Goal: Task Accomplishment & Management: Understand process/instructions

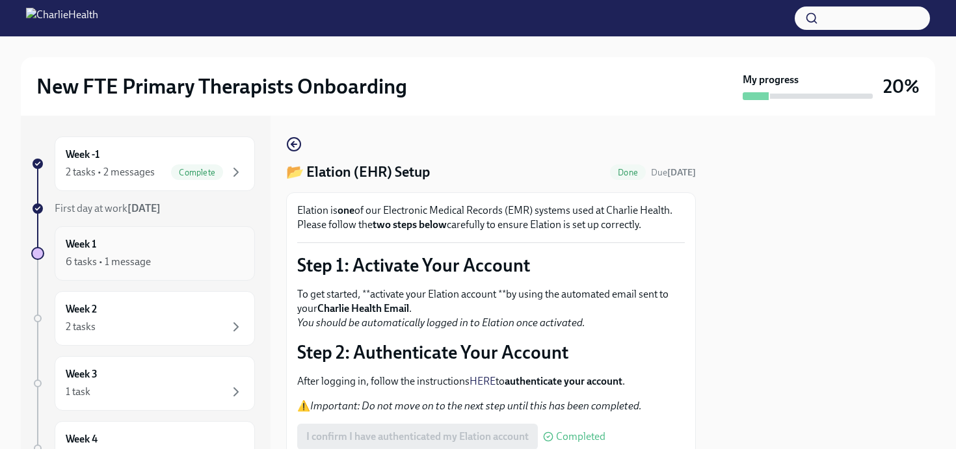
click at [177, 248] on div "Week 1 6 tasks • 1 message" at bounding box center [155, 253] width 178 height 33
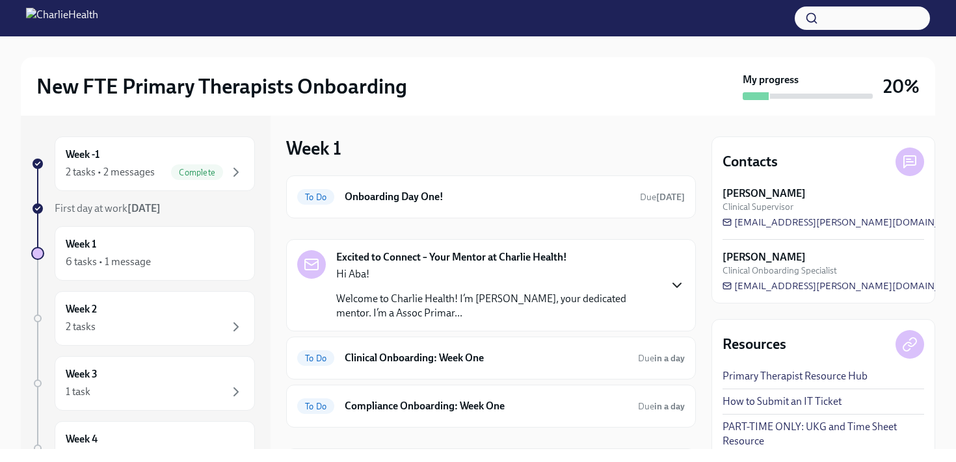
click at [675, 289] on icon "button" at bounding box center [677, 286] width 16 height 16
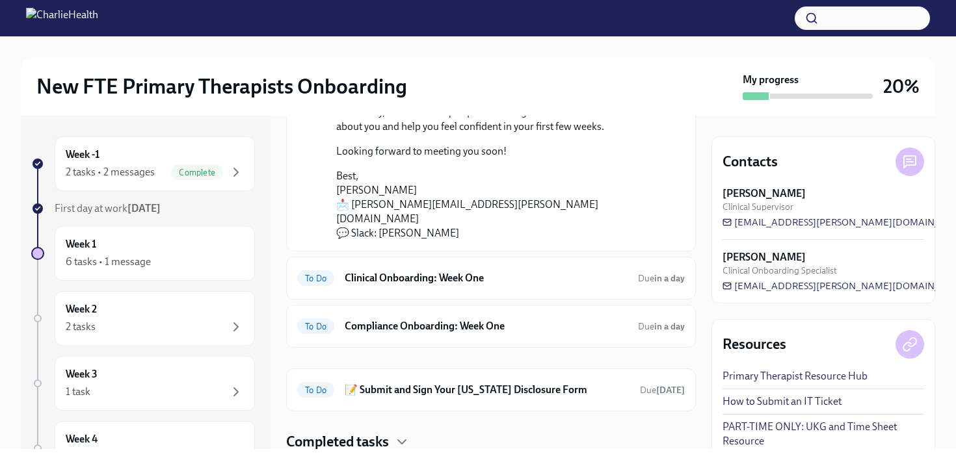
scroll to position [312, 0]
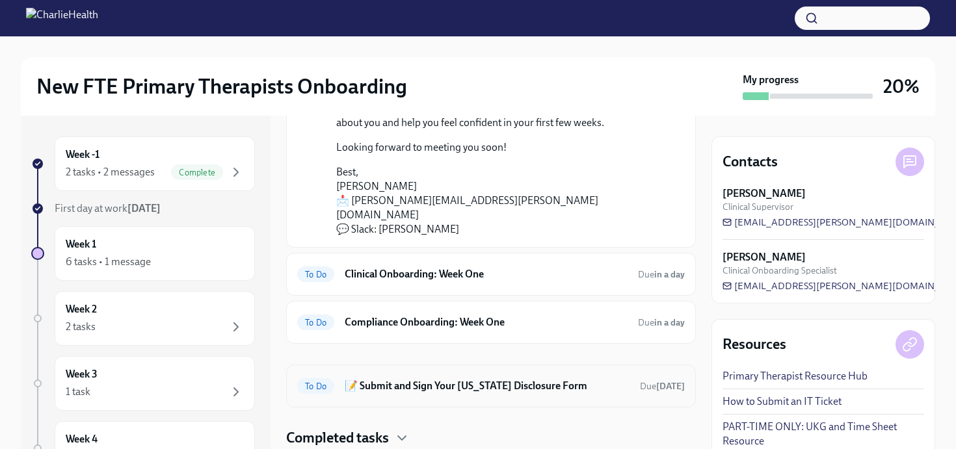
click at [465, 379] on h6 "📝 Submit and Sign Your [US_STATE] Disclosure Form" at bounding box center [487, 386] width 285 height 14
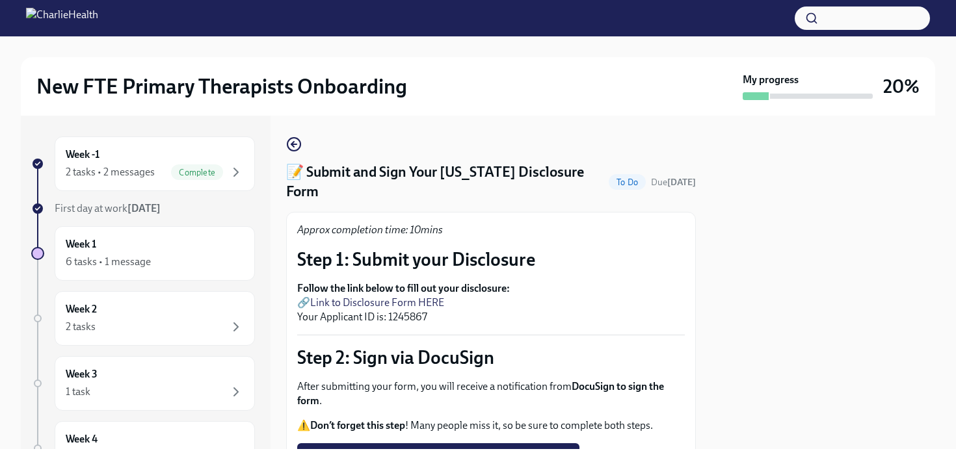
click at [425, 296] on link "Link to Disclosure Form HERE" at bounding box center [377, 302] width 134 height 12
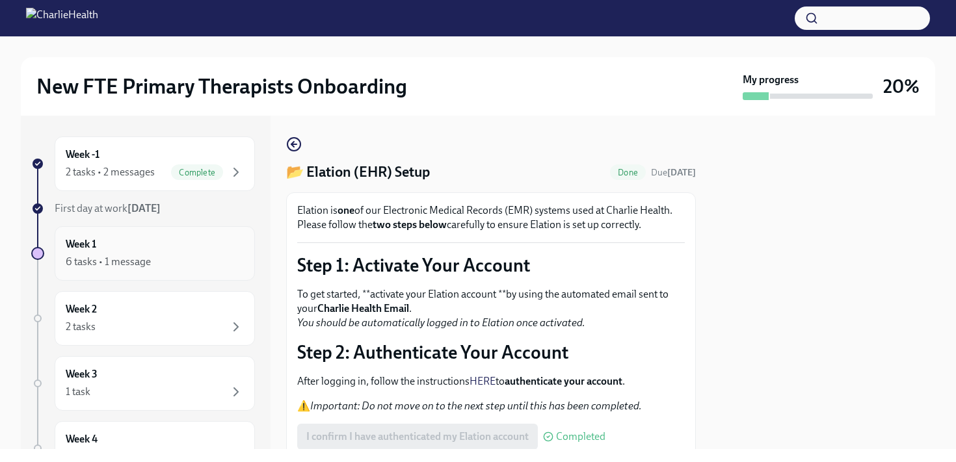
click at [174, 265] on div "6 tasks • 1 message" at bounding box center [155, 262] width 178 height 16
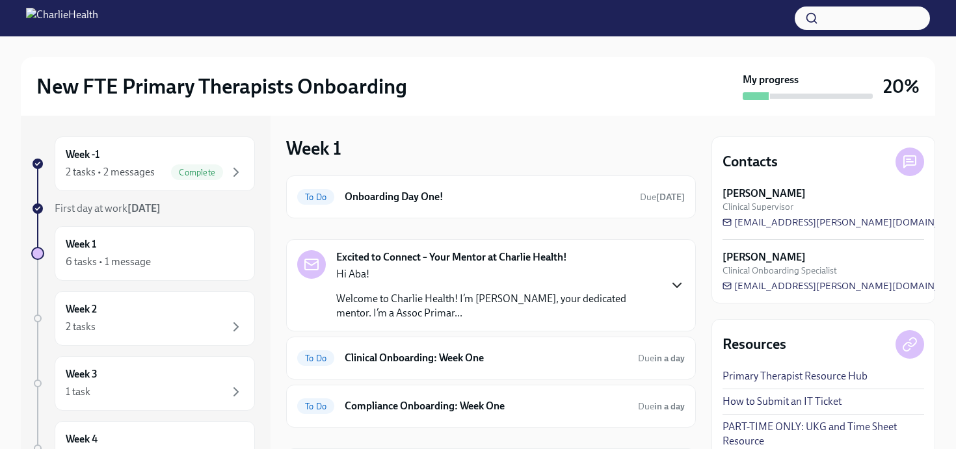
click at [680, 287] on icon "button" at bounding box center [677, 286] width 16 height 16
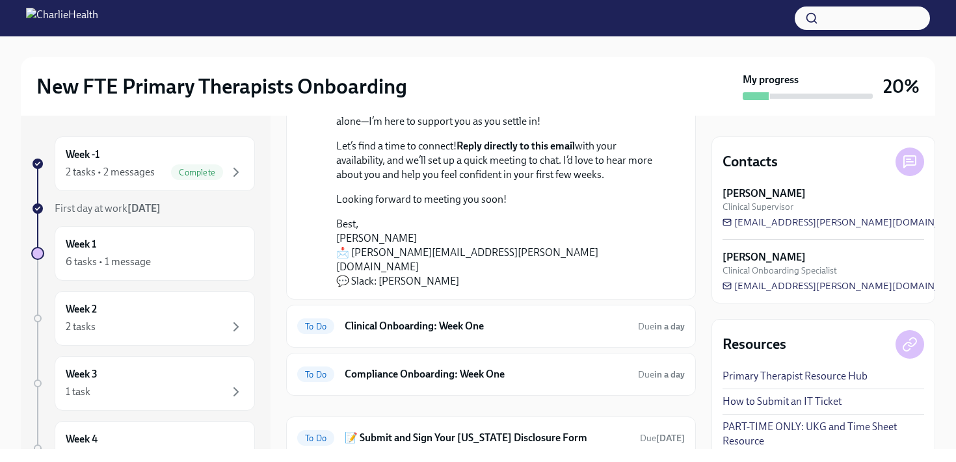
scroll to position [286, 0]
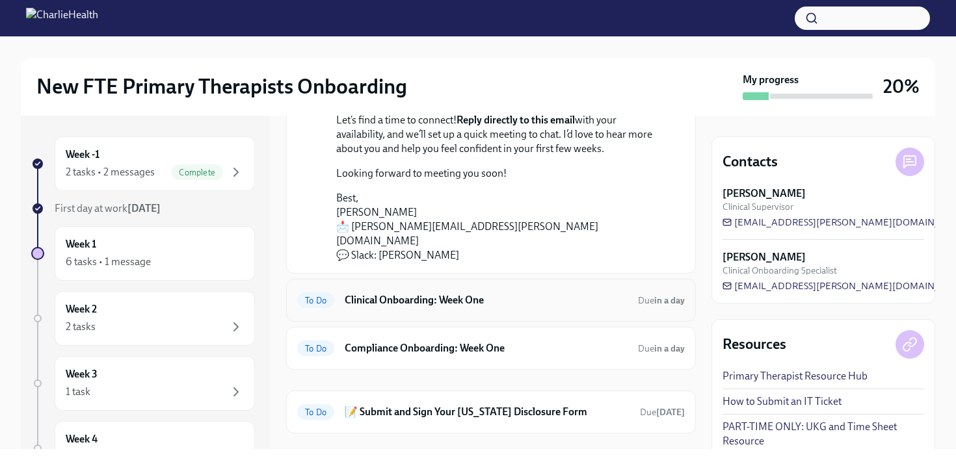
click at [557, 299] on div "To Do Clinical Onboarding: Week One Due in a day" at bounding box center [491, 300] width 410 height 43
click at [471, 295] on div "To Do Clinical Onboarding: Week One Due in a day" at bounding box center [490, 300] width 387 height 21
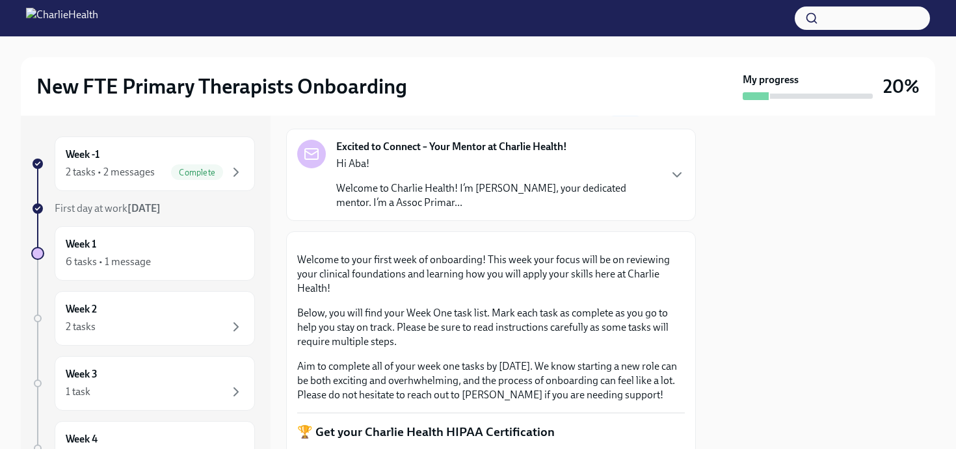
scroll to position [68, 0]
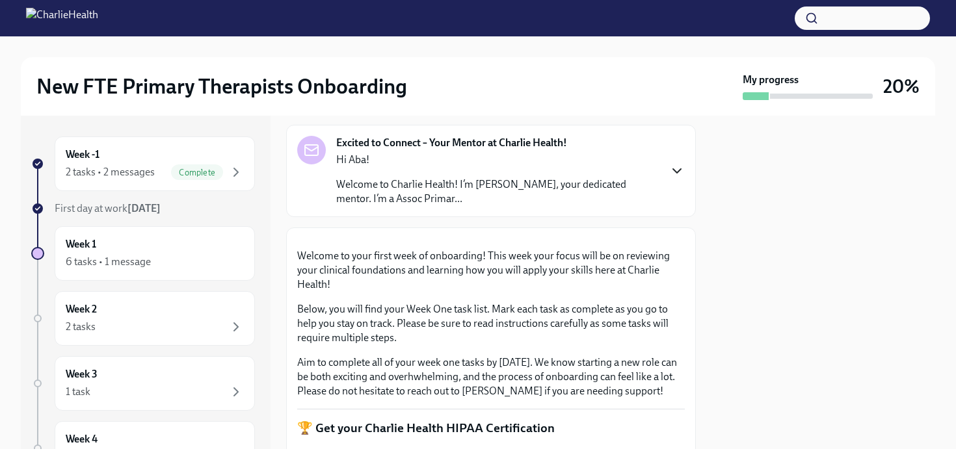
click at [670, 172] on icon "button" at bounding box center [677, 171] width 16 height 16
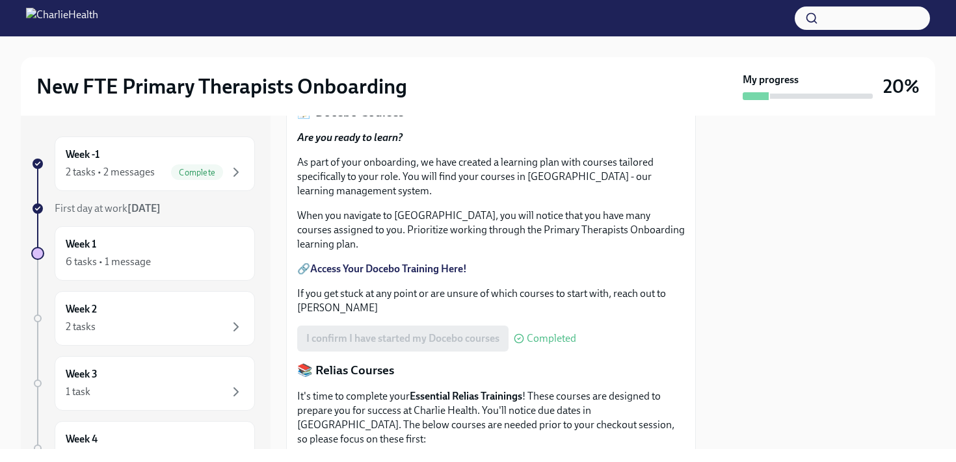
scroll to position [767, 0]
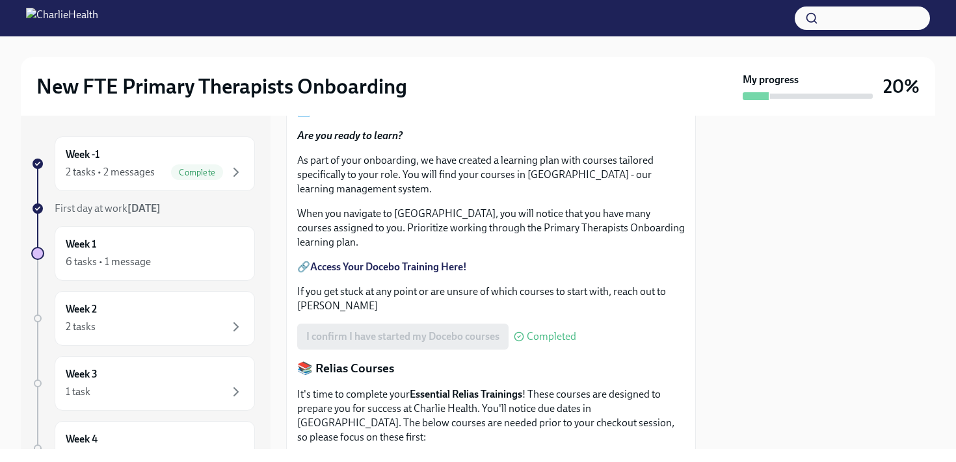
click at [438, 273] on strong "Access Your Docebo Training Here!" at bounding box center [388, 267] width 157 height 12
